Goal: Transaction & Acquisition: Obtain resource

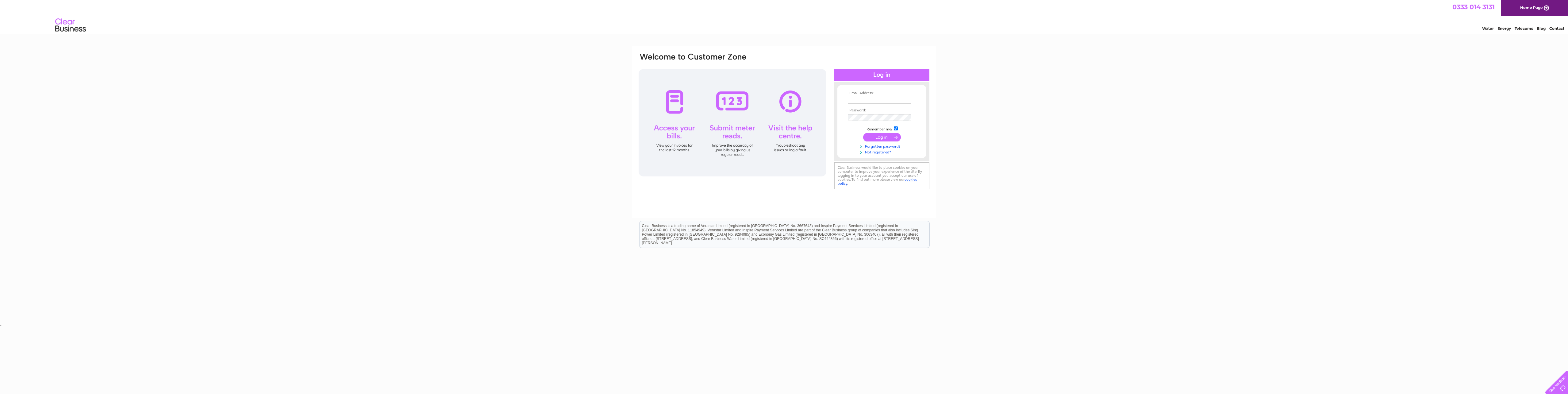
type input "MISIEKSHOP@GMAIL.COM"
click at [892, 136] on input "submit" at bounding box center [882, 137] width 38 height 9
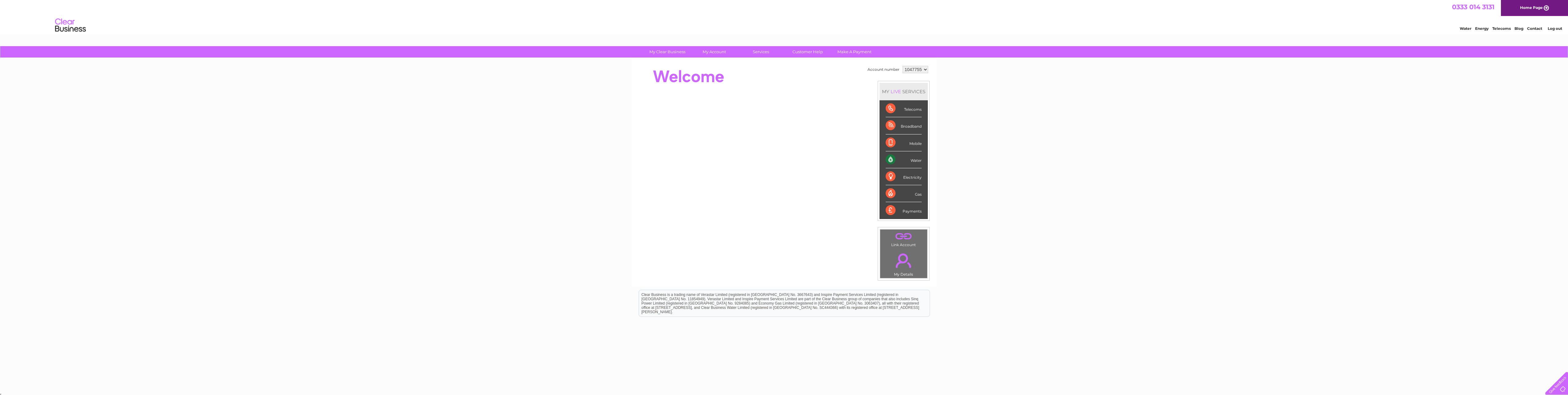
click at [915, 161] on div "Water" at bounding box center [904, 160] width 36 height 17
click at [915, 161] on div "Water" at bounding box center [904, 160] width 36 height 17
click at [717, 65] on link "Bills and Payments" at bounding box center [716, 64] width 51 height 12
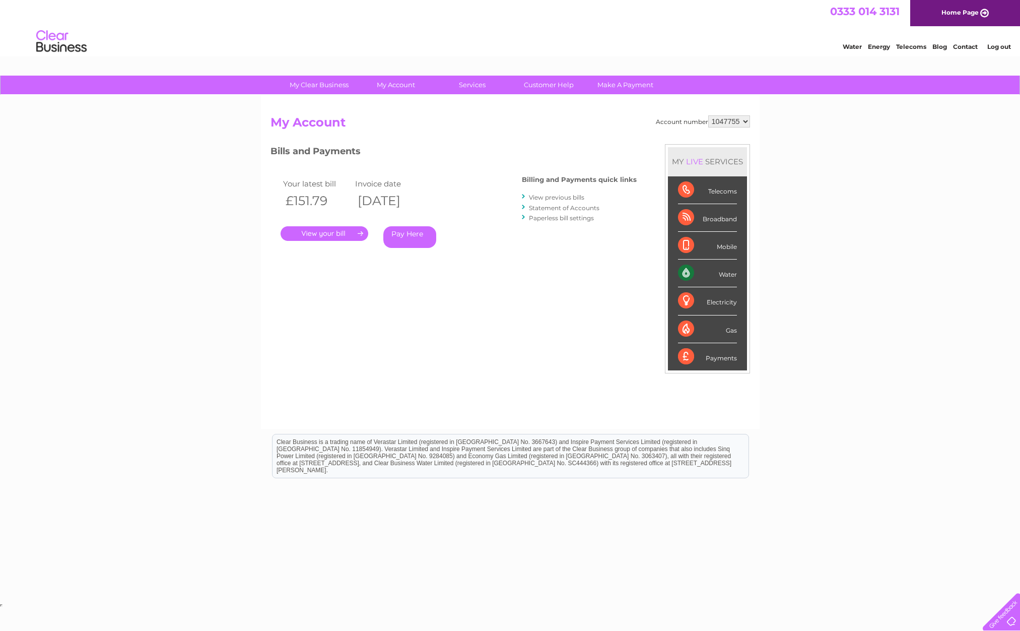
click at [569, 194] on link "View previous bills" at bounding box center [556, 198] width 55 height 8
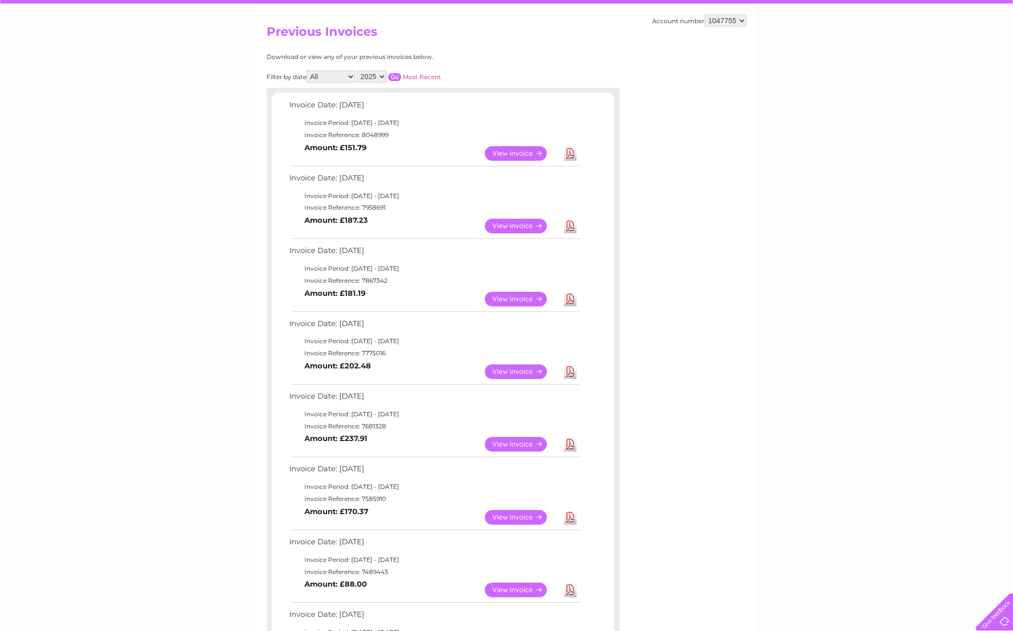
scroll to position [101, 0]
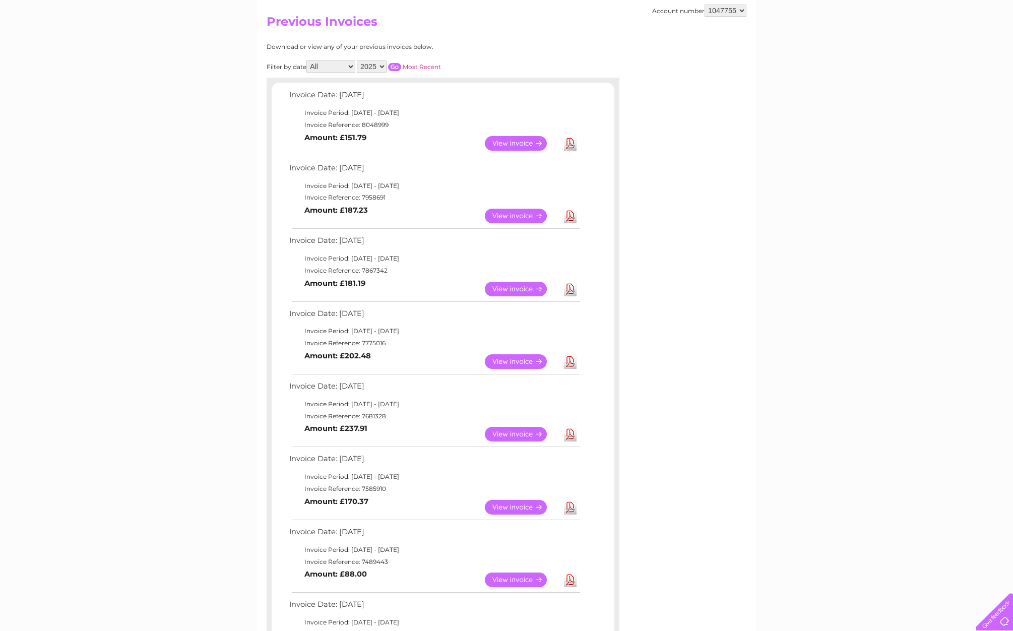
click at [570, 362] on link "Download" at bounding box center [570, 361] width 13 height 15
click at [575, 290] on link "Download" at bounding box center [570, 289] width 13 height 15
click at [569, 217] on link "Download" at bounding box center [570, 216] width 13 height 15
click at [570, 144] on link "Download" at bounding box center [570, 143] width 13 height 15
